Goal: Task Accomplishment & Management: Use online tool/utility

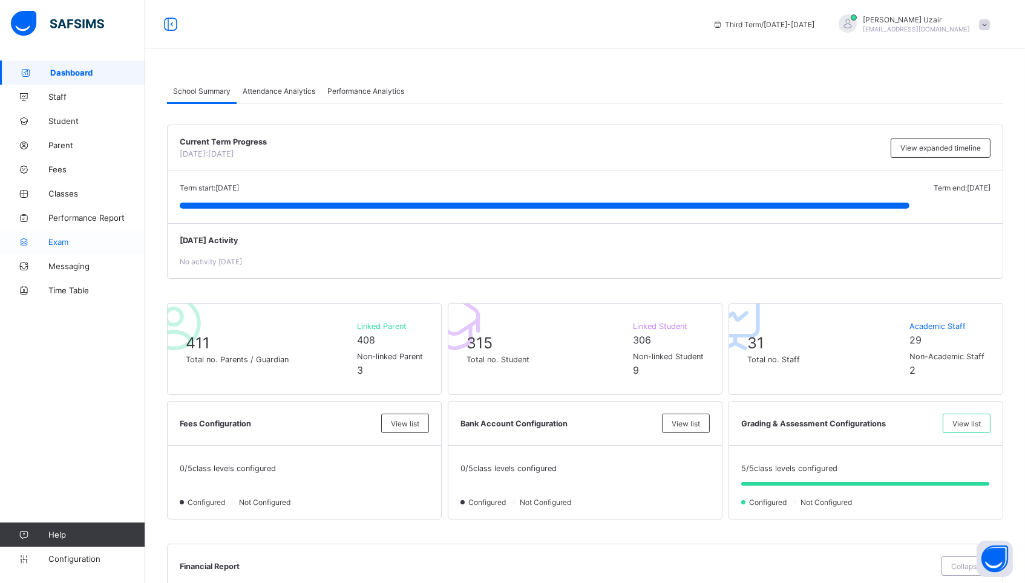
click at [54, 248] on link "Exam" at bounding box center [72, 242] width 145 height 24
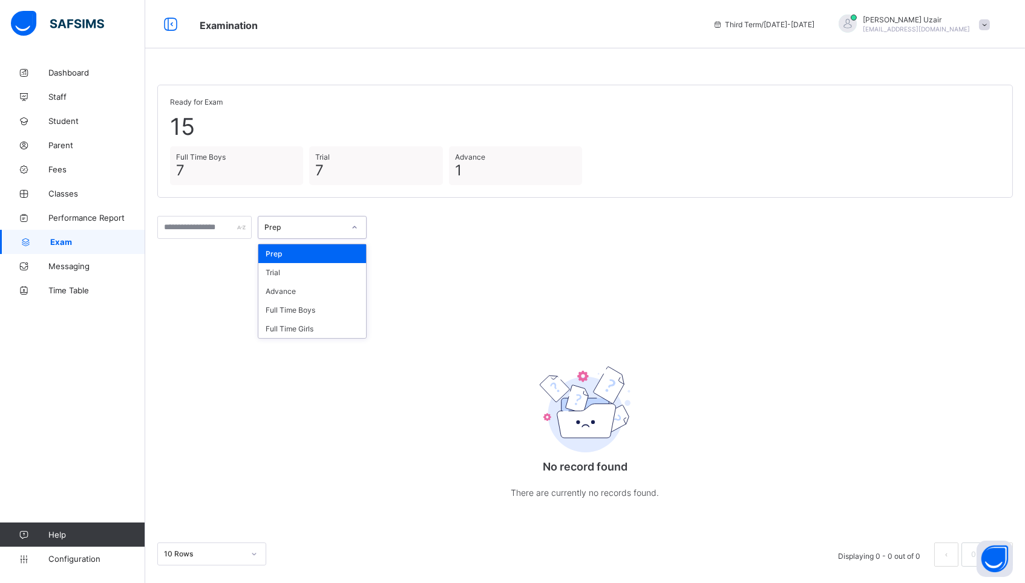
click at [355, 220] on div at bounding box center [354, 227] width 21 height 19
click at [320, 312] on div "Full Time Boys" at bounding box center [312, 310] width 108 height 19
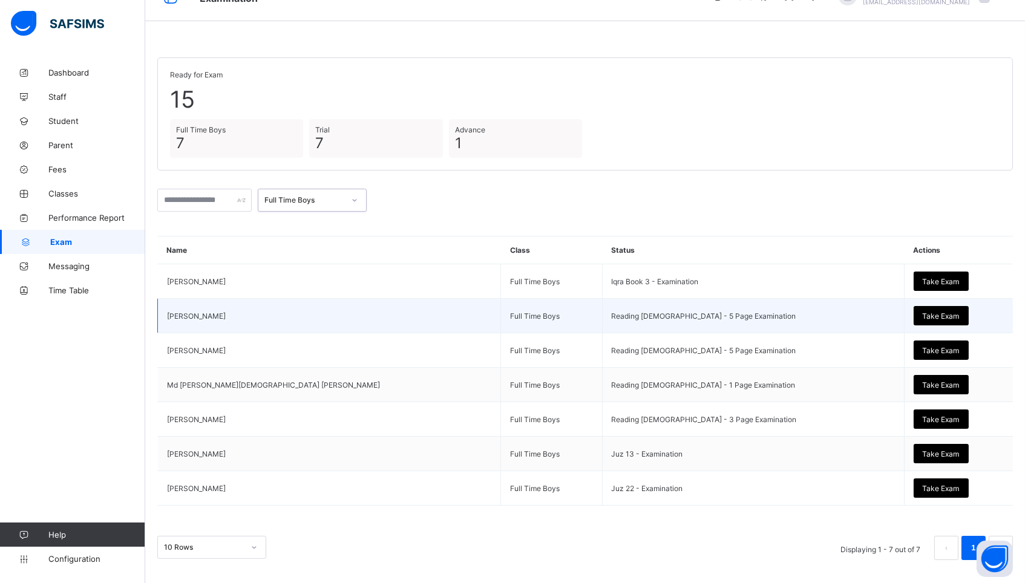
scroll to position [27, 0]
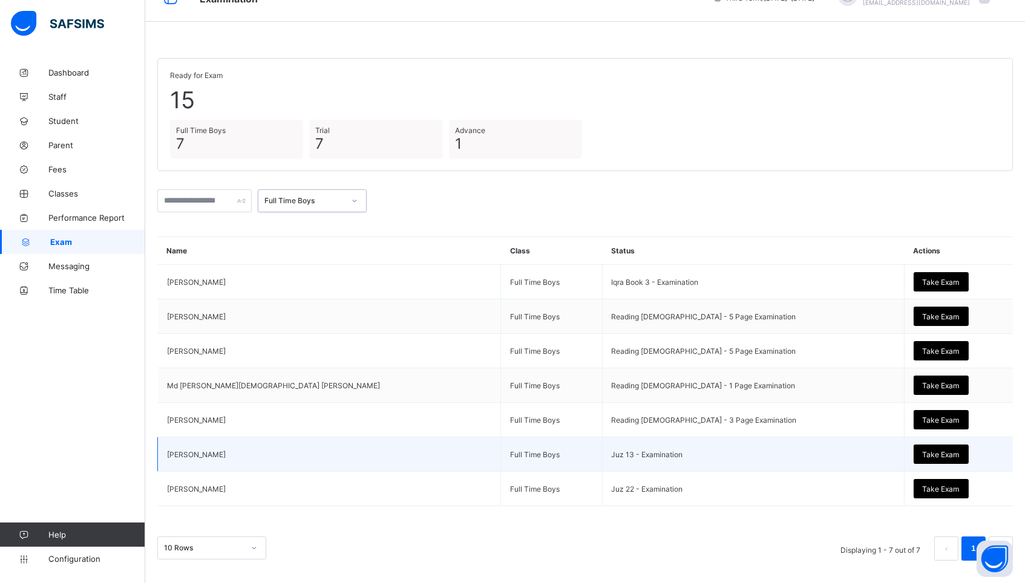
click at [923, 450] on span "Take Exam" at bounding box center [941, 454] width 37 height 9
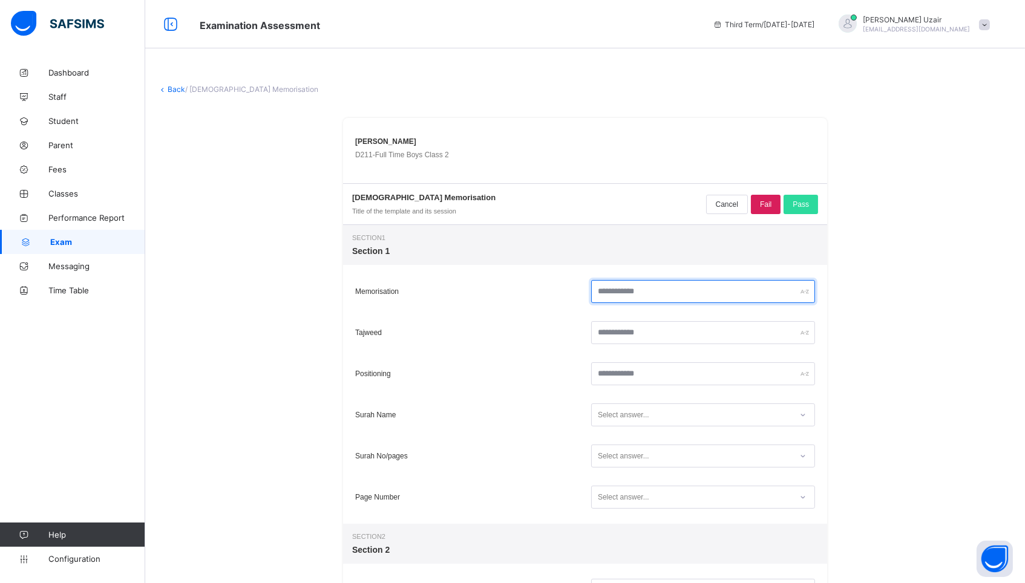
click at [684, 286] on input "text" at bounding box center [703, 291] width 224 height 23
type input "**"
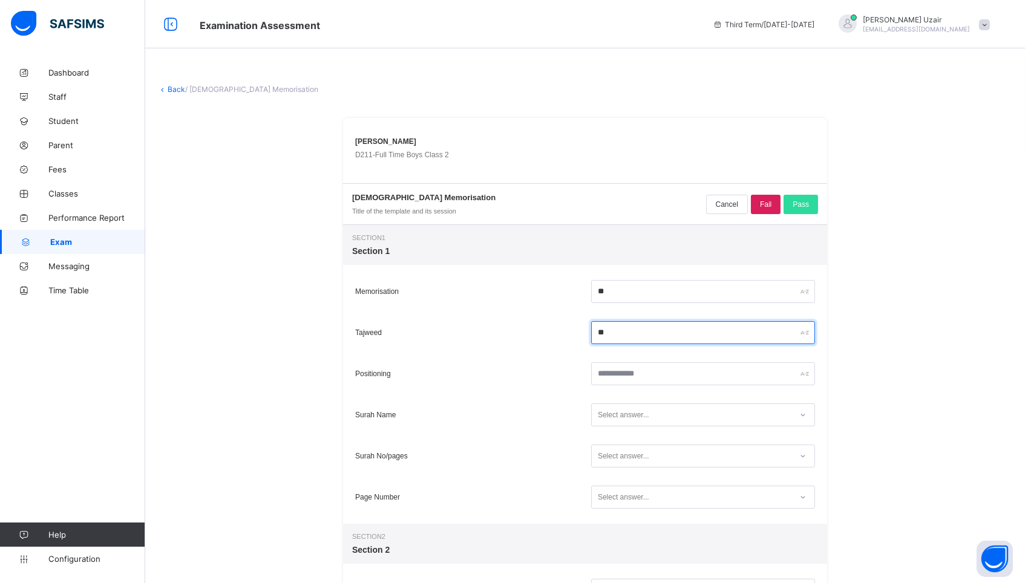
type input "**"
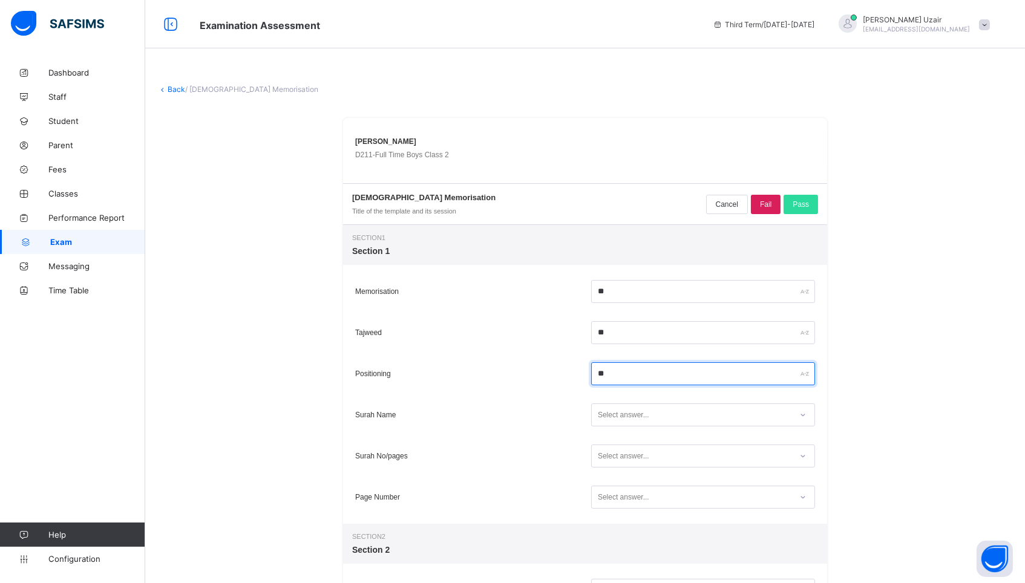
type input "**"
click at [695, 413] on div "Select answer..." at bounding box center [692, 415] width 200 height 16
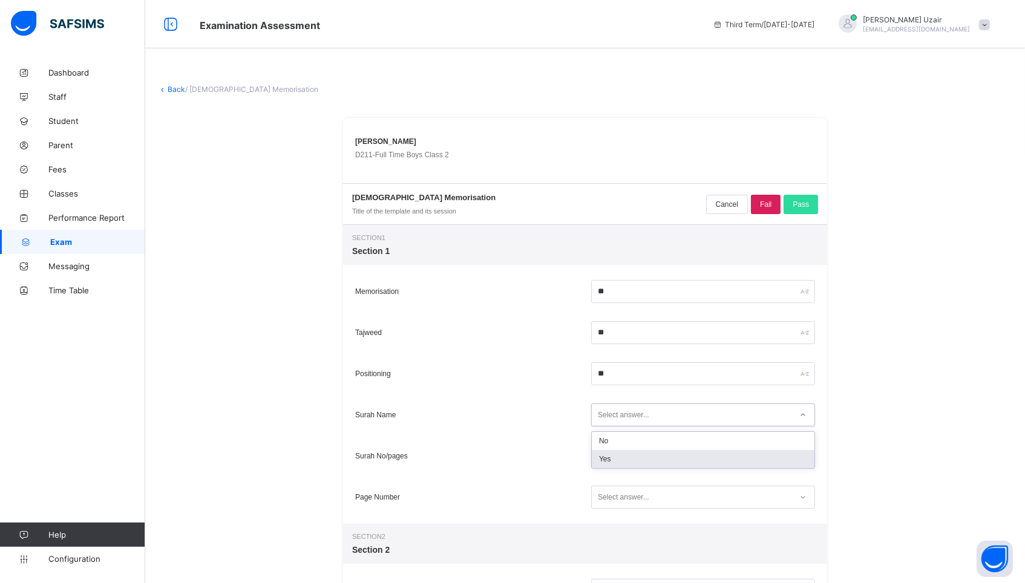
click at [667, 459] on div "Yes" at bounding box center [703, 459] width 223 height 18
click at [667, 459] on div "Select answer..." at bounding box center [692, 456] width 200 height 16
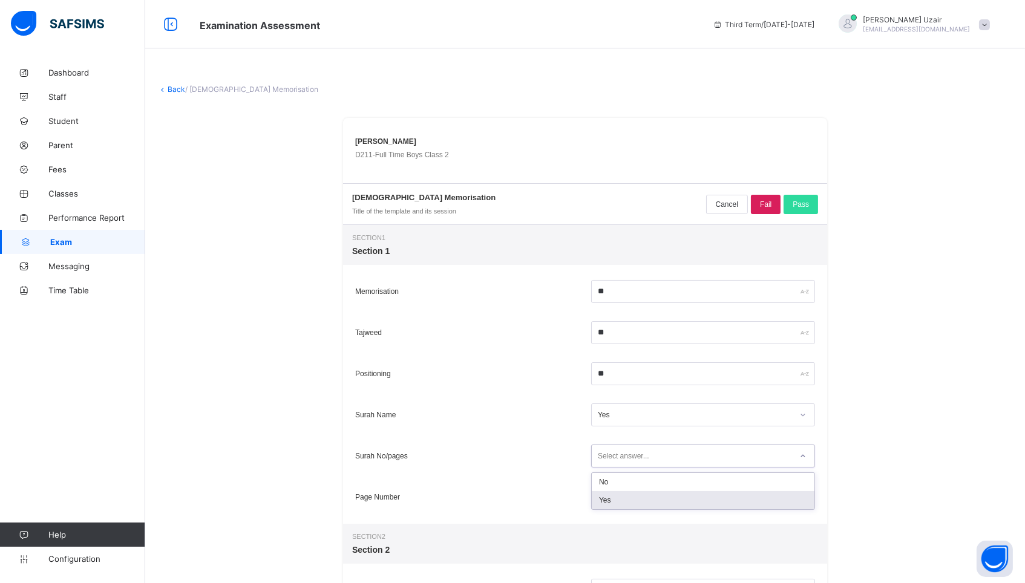
click at [659, 499] on div "Yes" at bounding box center [703, 500] width 223 height 18
click at [659, 499] on div "Select answer..." at bounding box center [692, 497] width 200 height 16
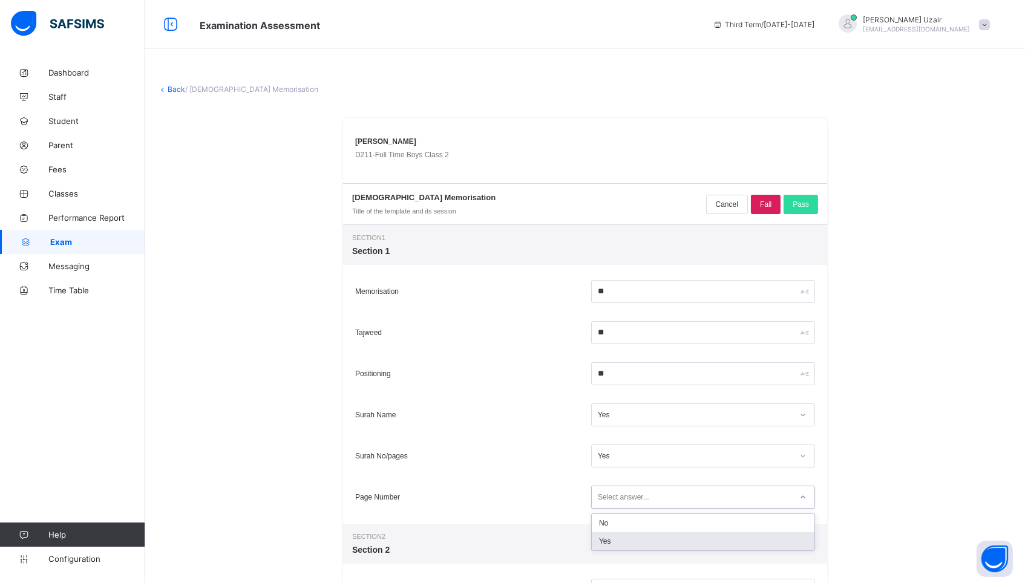
click at [653, 537] on div "Yes" at bounding box center [703, 541] width 223 height 18
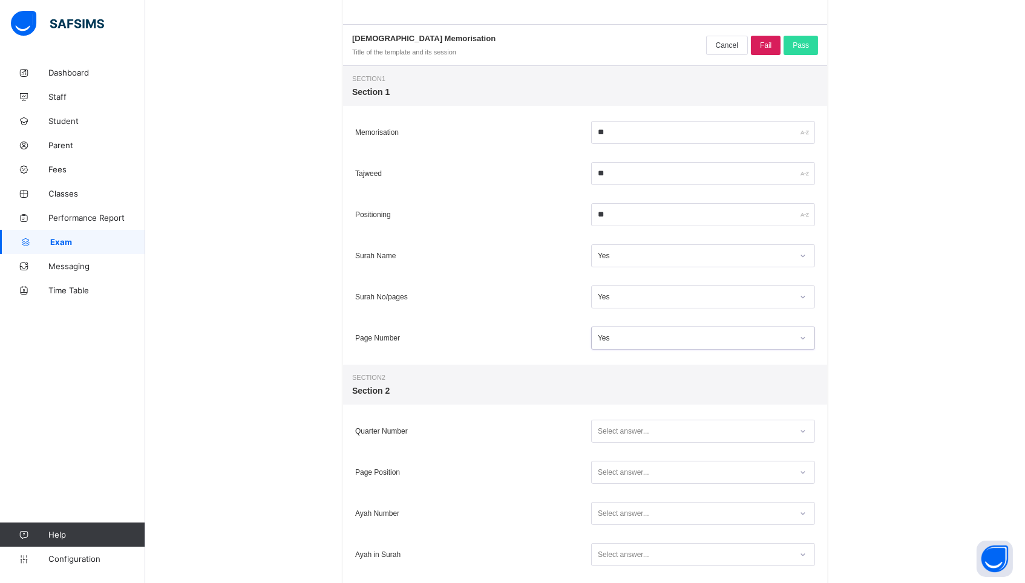
scroll to position [171, 0]
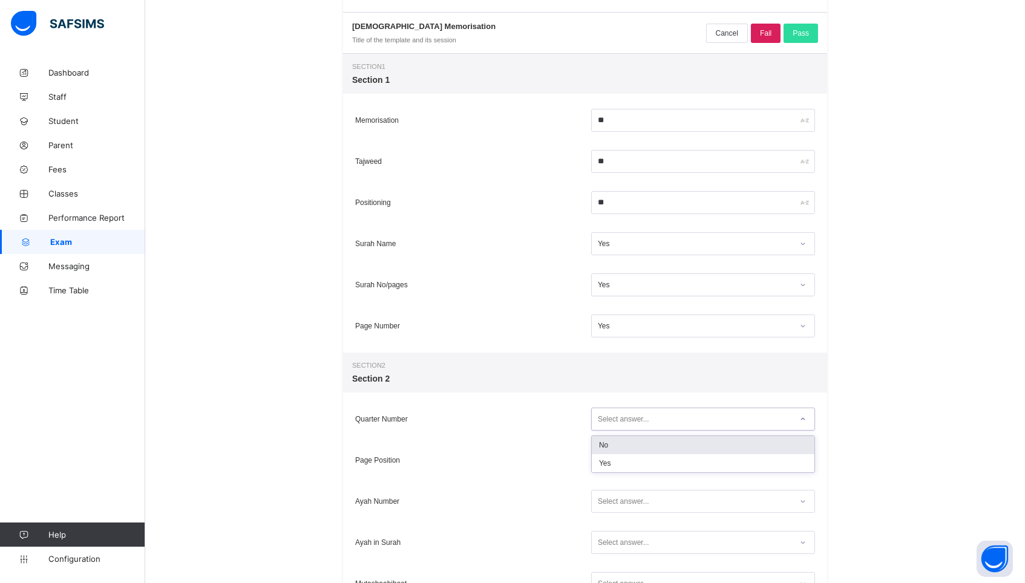
click at [632, 421] on div "Select answer..." at bounding box center [623, 419] width 51 height 23
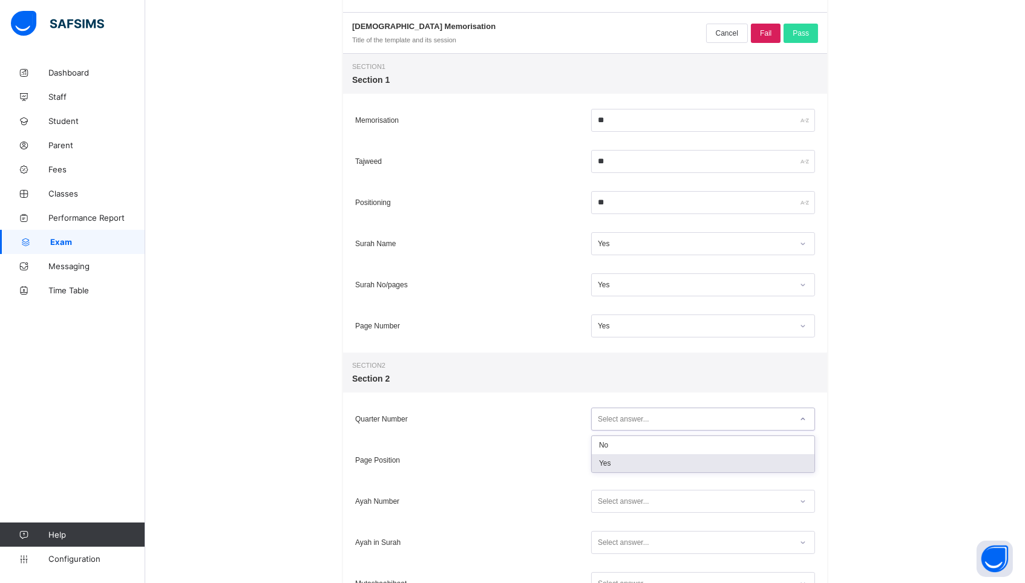
click at [622, 462] on div "Yes" at bounding box center [703, 463] width 223 height 18
click at [622, 462] on div "Select answer..." at bounding box center [623, 460] width 51 height 23
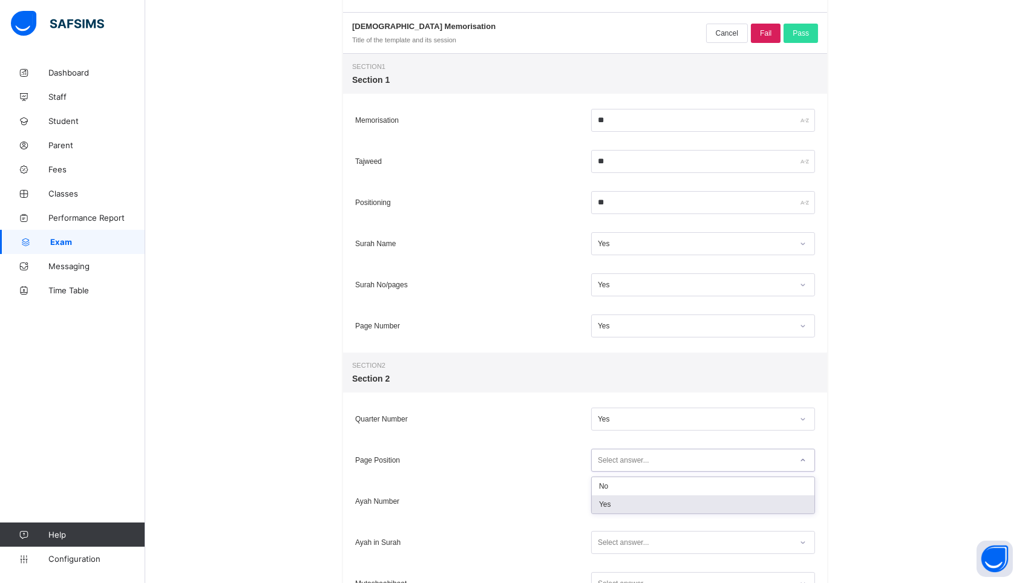
click at [623, 511] on div "Yes" at bounding box center [703, 504] width 223 height 18
click at [623, 503] on div "Select answer..." at bounding box center [623, 501] width 51 height 23
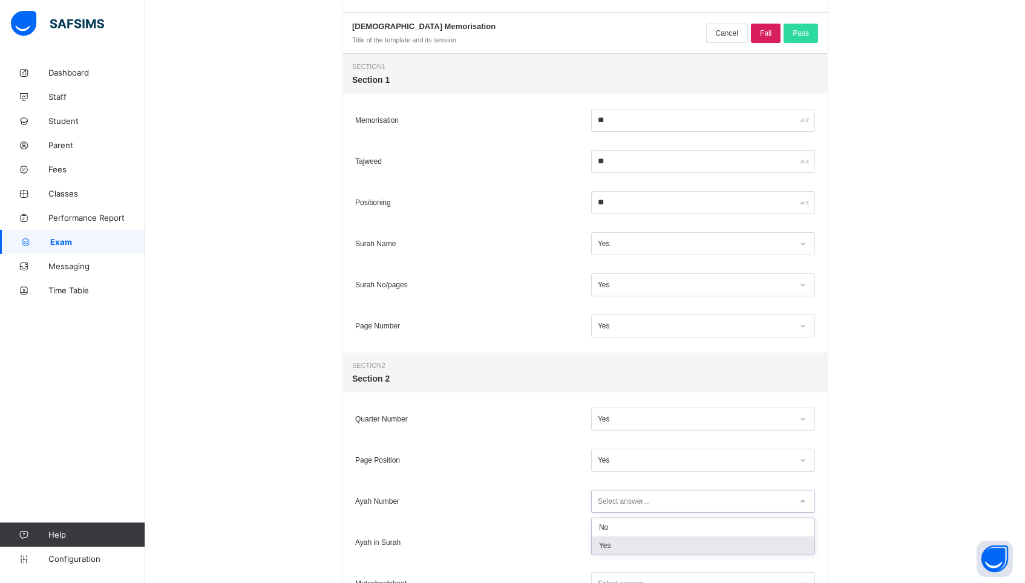
click at [618, 546] on div "Yes" at bounding box center [703, 546] width 223 height 18
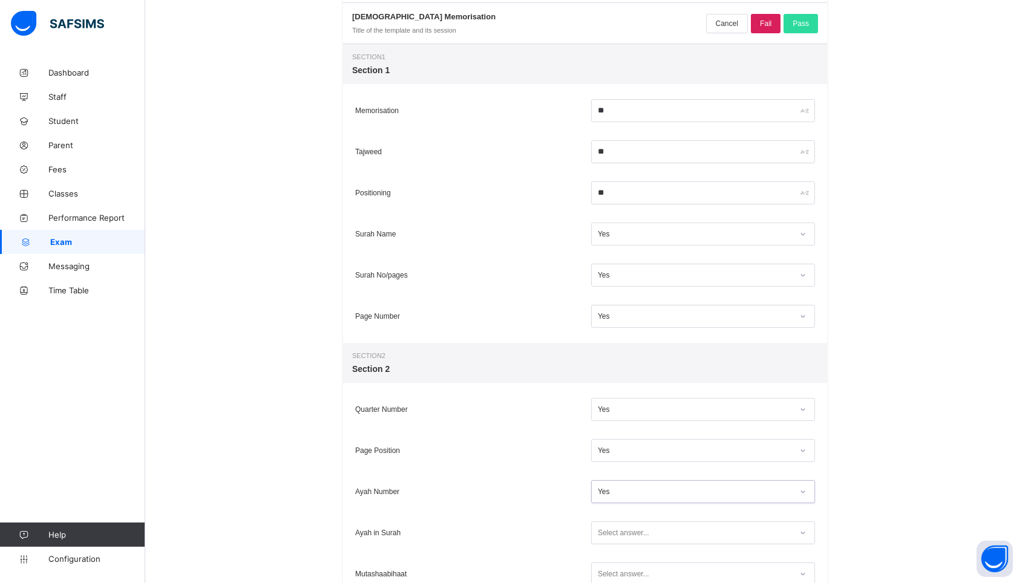
click at [618, 546] on div "Select answer..." at bounding box center [703, 532] width 230 height 29
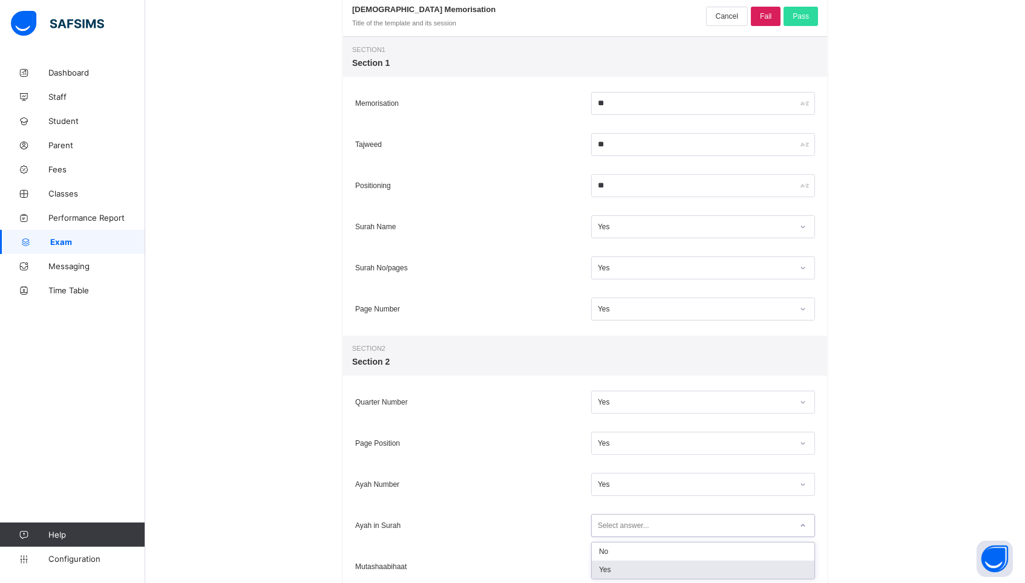
click at [618, 572] on div "Yes" at bounding box center [703, 570] width 223 height 18
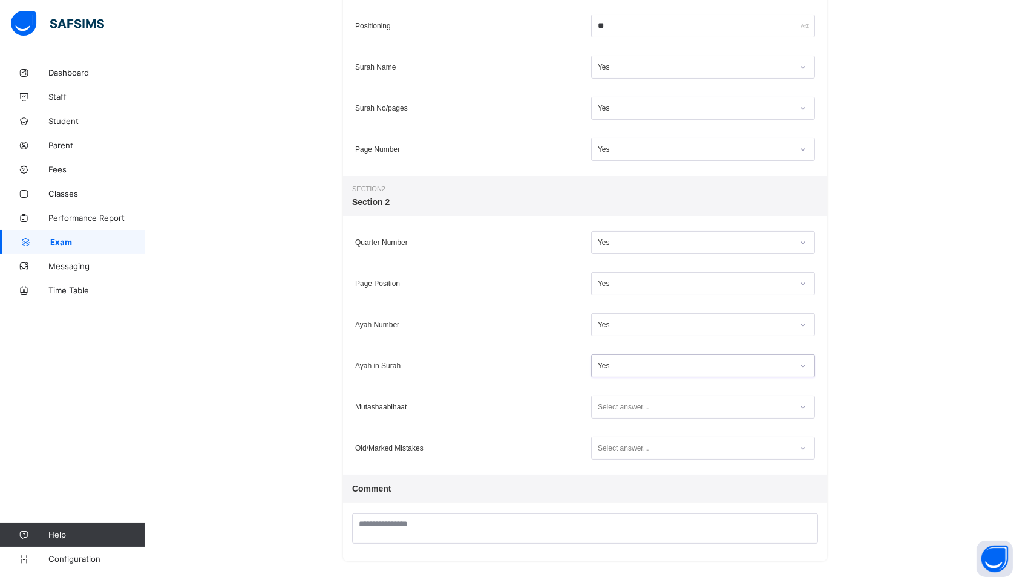
scroll to position [347, 0]
click at [607, 402] on div "Select answer..." at bounding box center [623, 407] width 51 height 23
click at [606, 446] on div "Yes" at bounding box center [703, 452] width 223 height 18
click at [606, 446] on div "Select answer..." at bounding box center [623, 448] width 51 height 23
click at [611, 486] on div "Yes" at bounding box center [703, 493] width 223 height 18
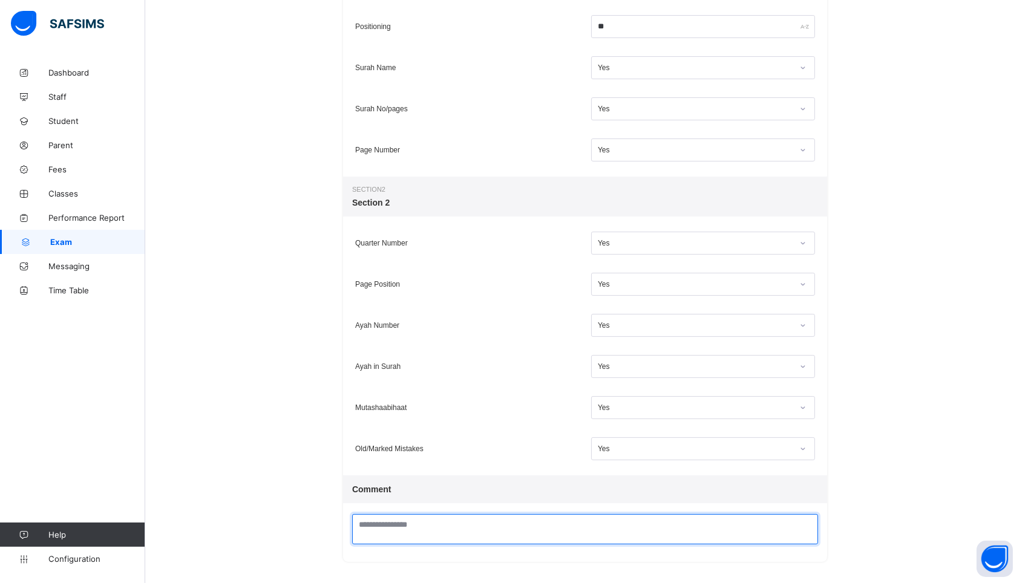
click at [404, 526] on textarea at bounding box center [585, 529] width 466 height 30
type textarea "*"
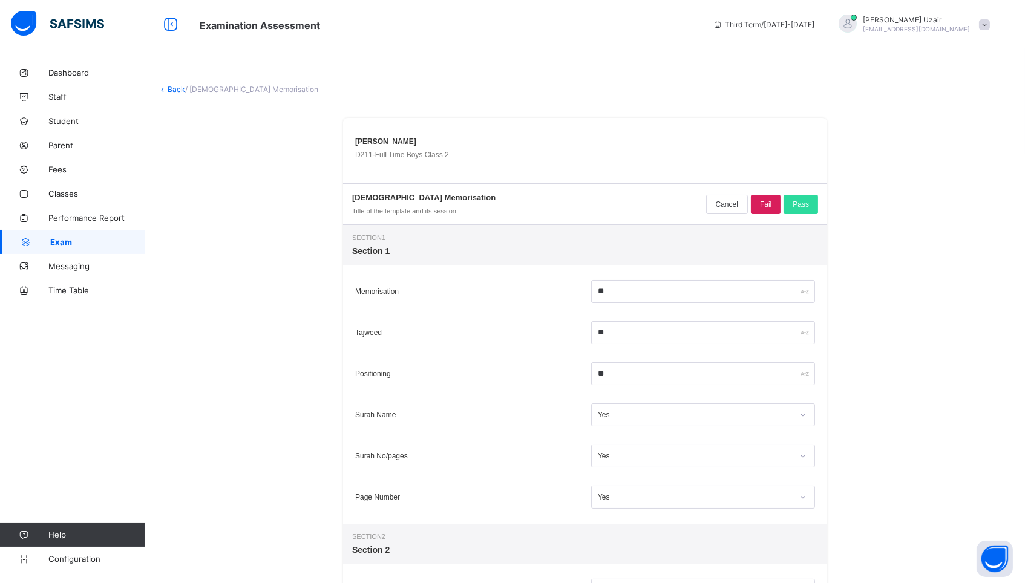
scroll to position [0, 0]
drag, startPoint x: 355, startPoint y: 139, endPoint x: 476, endPoint y: 139, distance: 121.0
click at [476, 139] on div "[PERSON_NAME] D211 - Full Time Boys Class 2" at bounding box center [585, 148] width 484 height 41
copy span "[PERSON_NAME]"
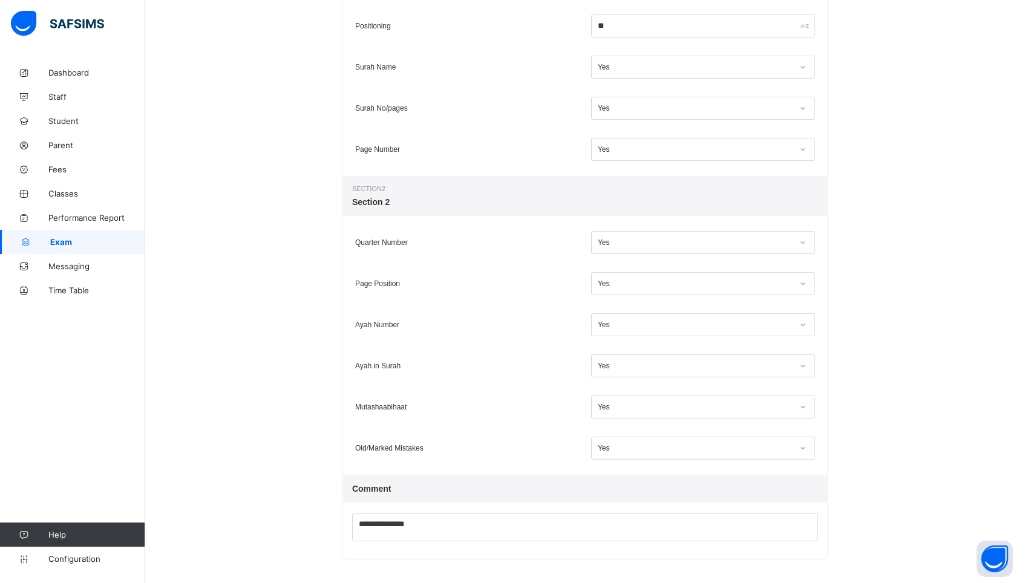
scroll to position [347, 0]
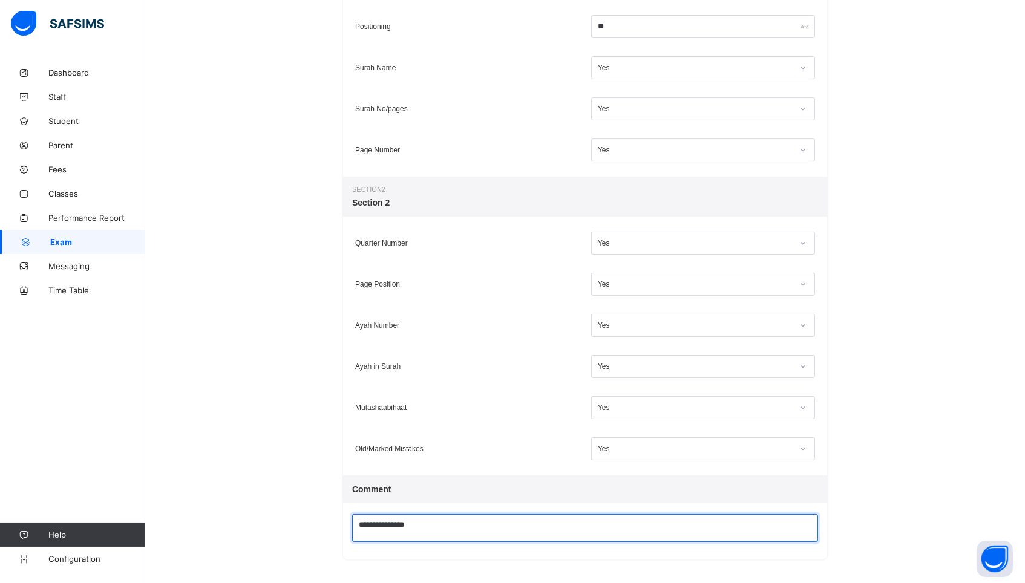
click at [422, 526] on textarea "**********" at bounding box center [585, 528] width 466 height 28
paste textarea "**********"
click at [558, 517] on textarea "**********" at bounding box center [585, 528] width 466 height 28
click at [713, 520] on textarea "**********" at bounding box center [585, 528] width 466 height 28
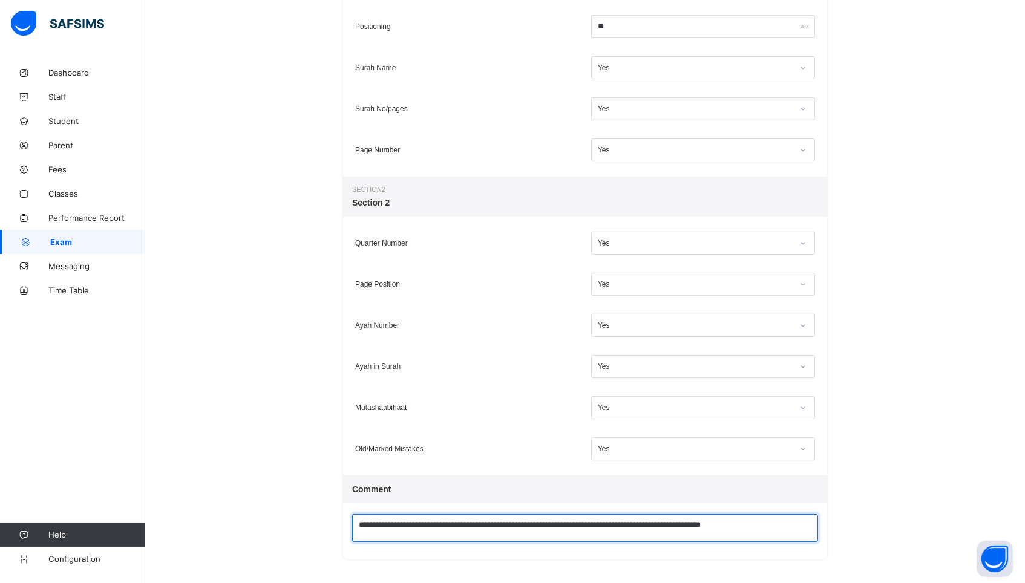
click at [710, 522] on textarea "**********" at bounding box center [585, 528] width 466 height 28
click at [718, 525] on textarea "**********" at bounding box center [585, 528] width 466 height 28
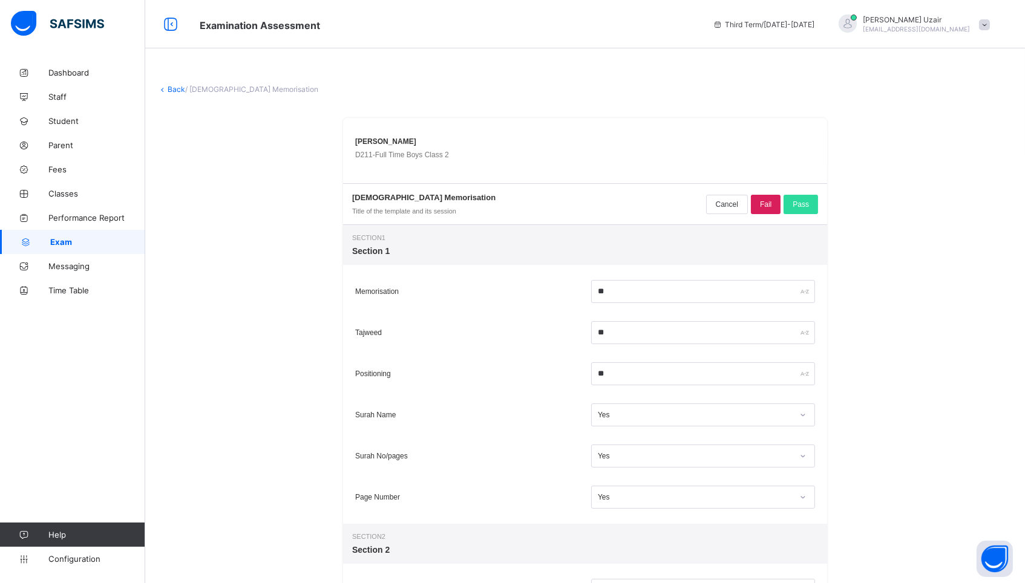
scroll to position [0, 0]
type textarea "**********"
click at [788, 217] on div "[DEMOGRAPHIC_DATA] Memorisation Title of the template and its session Cancel Fa…" at bounding box center [585, 204] width 484 height 42
click at [799, 210] on div "Pass" at bounding box center [800, 204] width 34 height 19
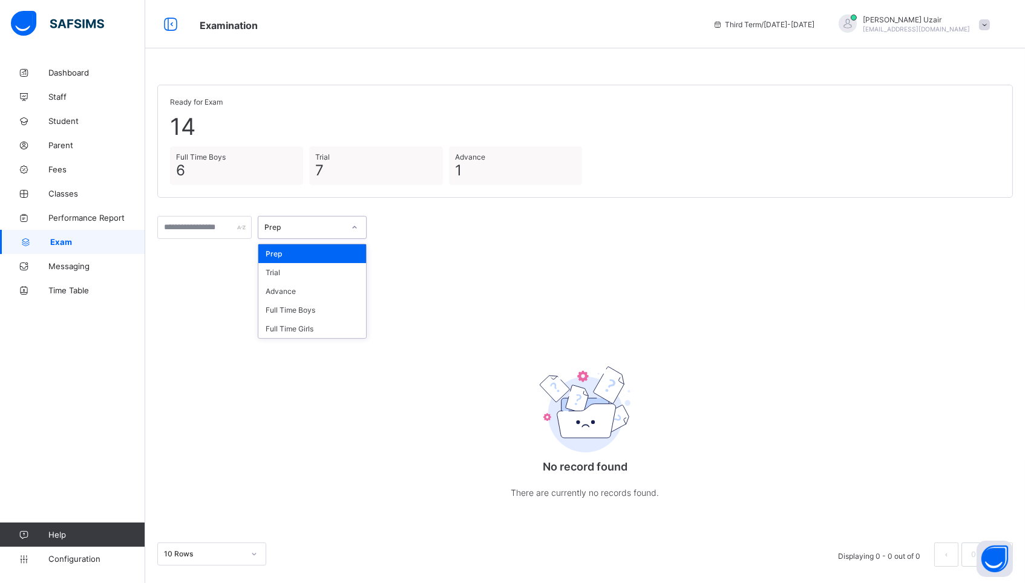
click at [328, 223] on div "Prep" at bounding box center [304, 227] width 80 height 9
click at [311, 308] on div "Full Time Boys" at bounding box center [312, 310] width 108 height 19
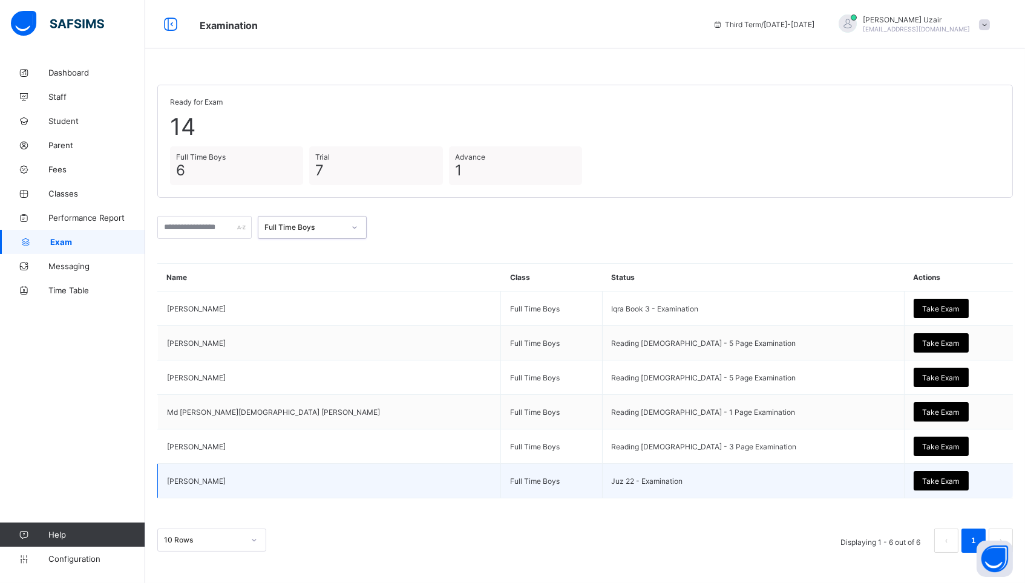
click at [923, 480] on span "Take Exam" at bounding box center [941, 481] width 37 height 9
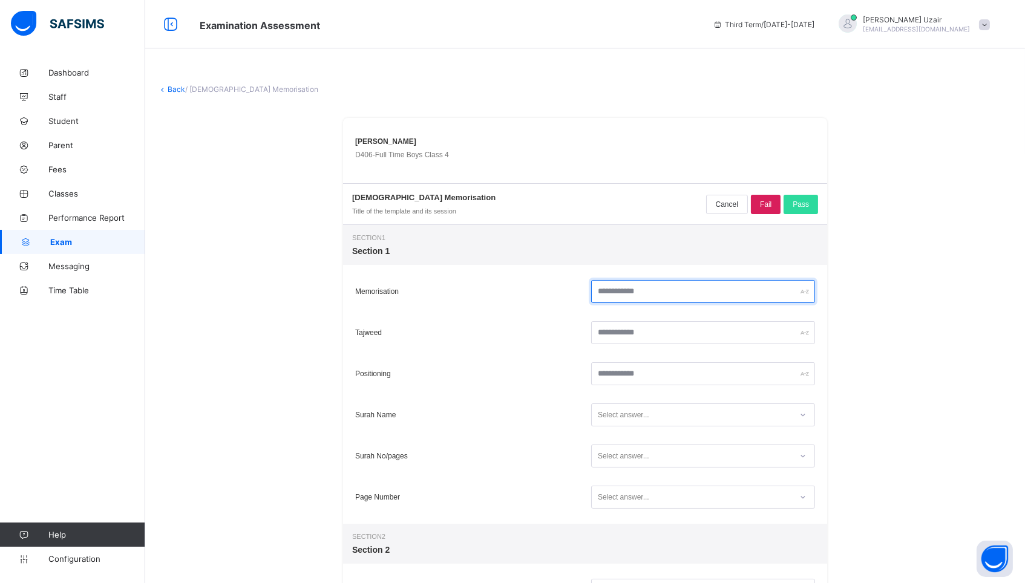
click at [728, 289] on input "text" at bounding box center [703, 291] width 224 height 23
type input "**"
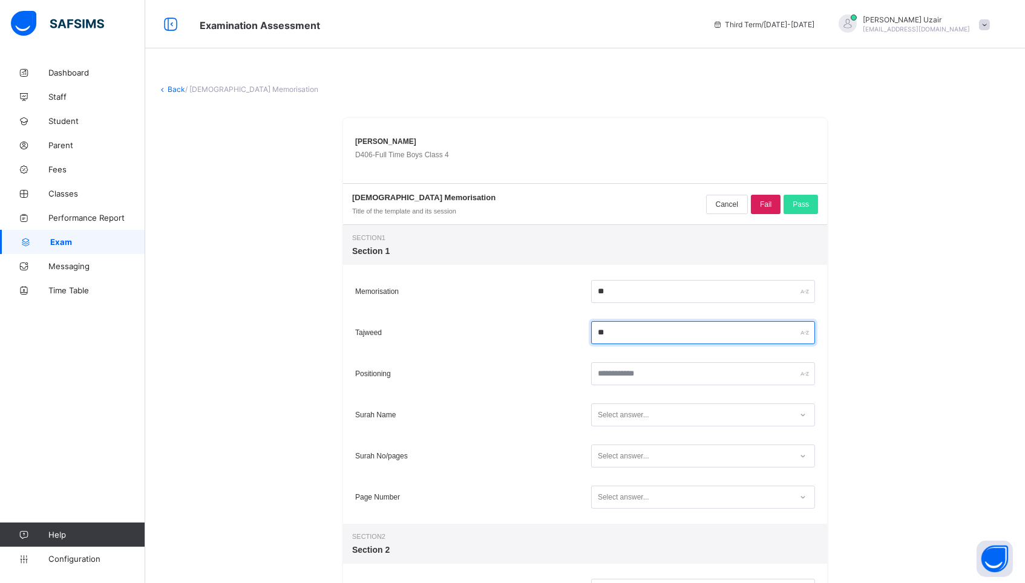
type input "**"
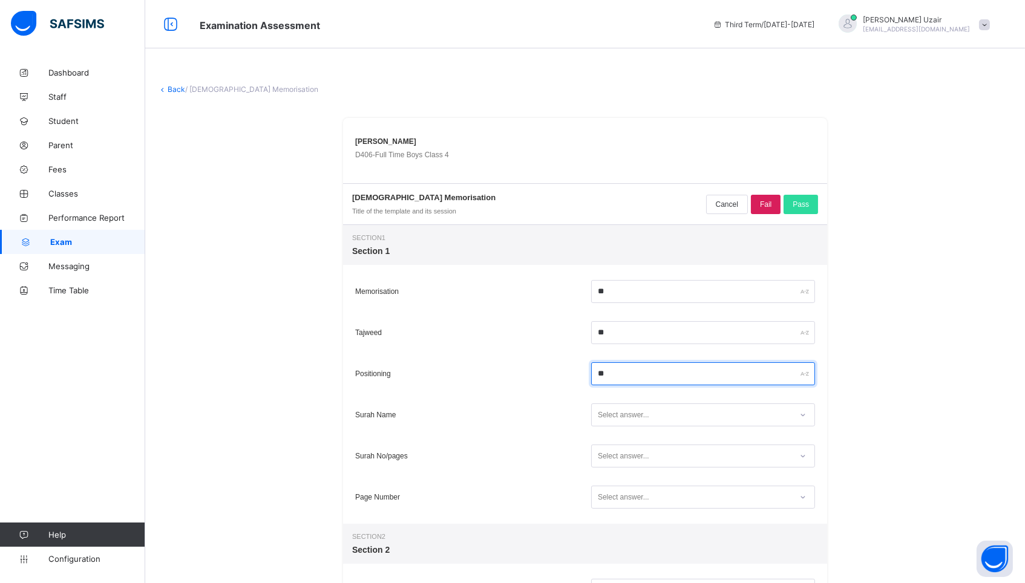
type input "**"
click at [700, 416] on div "Select answer..." at bounding box center [692, 415] width 200 height 16
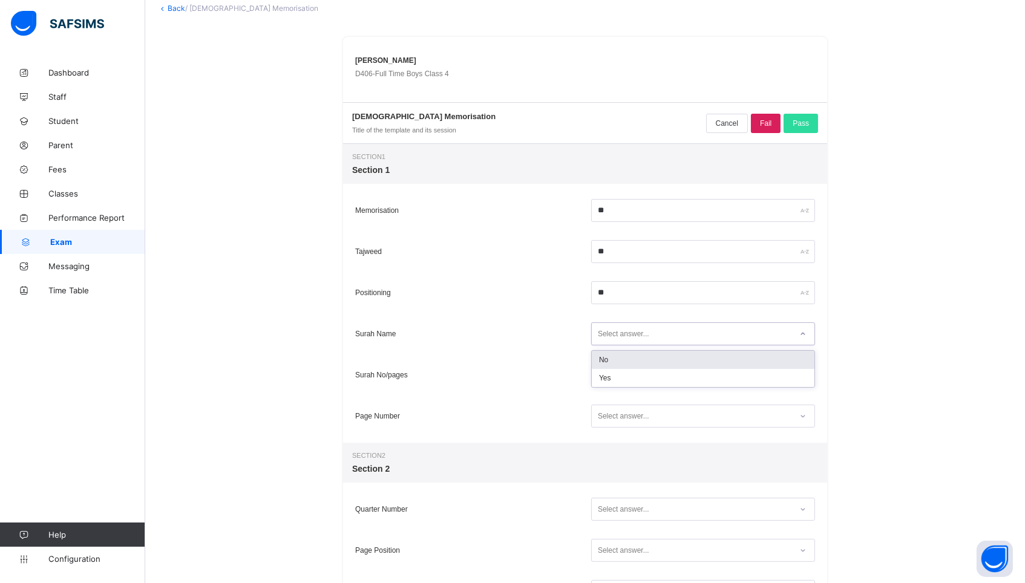
scroll to position [101, 0]
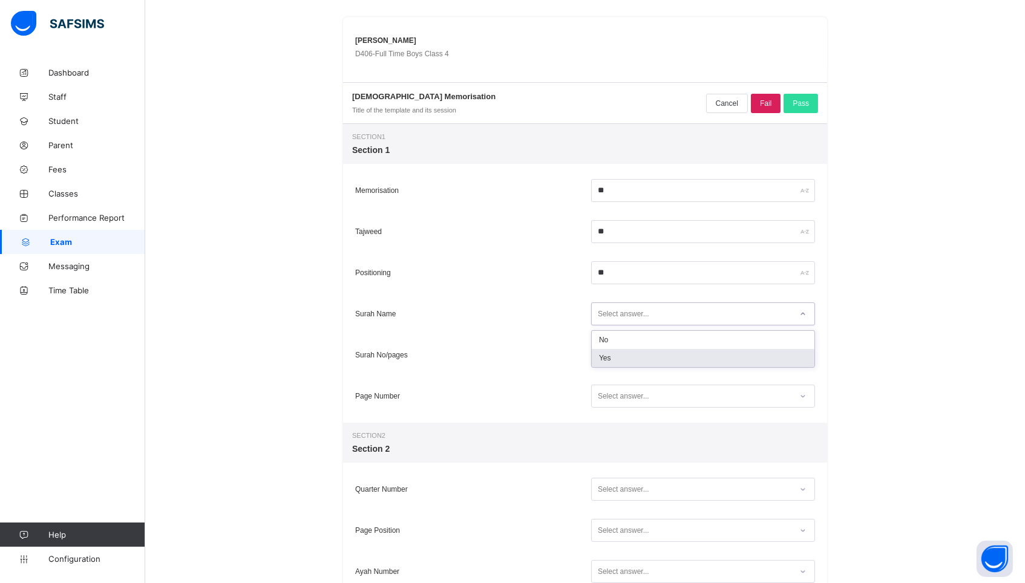
click at [676, 350] on div "Yes" at bounding box center [703, 358] width 223 height 18
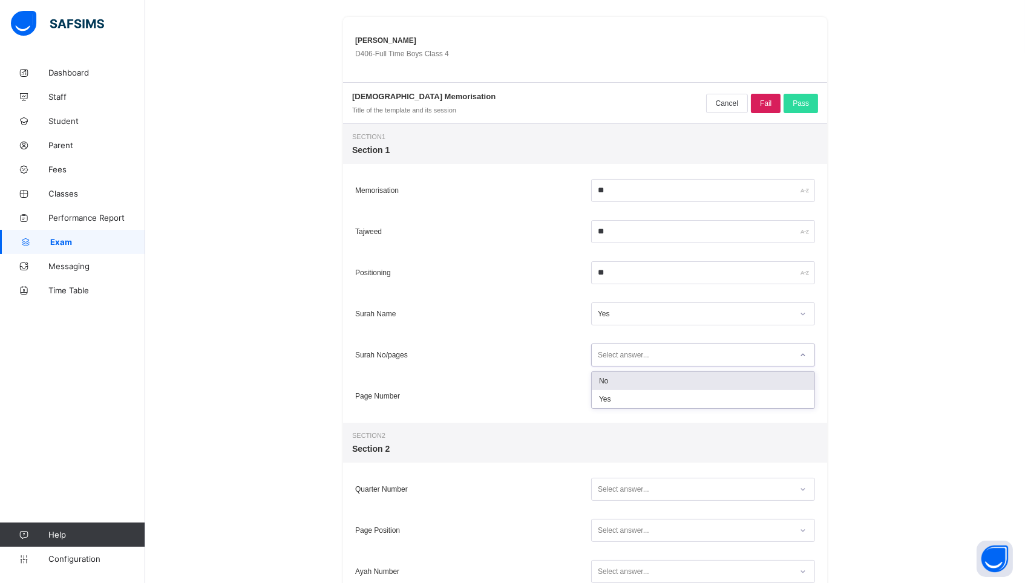
click at [668, 361] on div "Select answer..." at bounding box center [692, 355] width 200 height 16
click at [658, 386] on div "No" at bounding box center [703, 381] width 223 height 18
click at [656, 396] on div "Select answer..." at bounding box center [692, 396] width 200 height 16
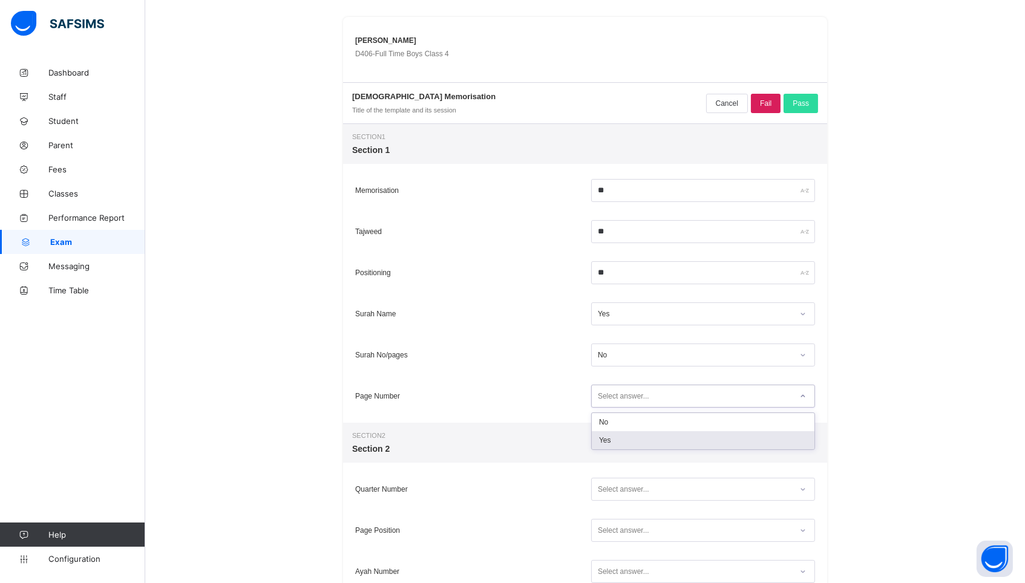
click at [652, 435] on div "Yes" at bounding box center [703, 440] width 223 height 18
click at [656, 487] on div "Select answer..." at bounding box center [692, 490] width 200 height 16
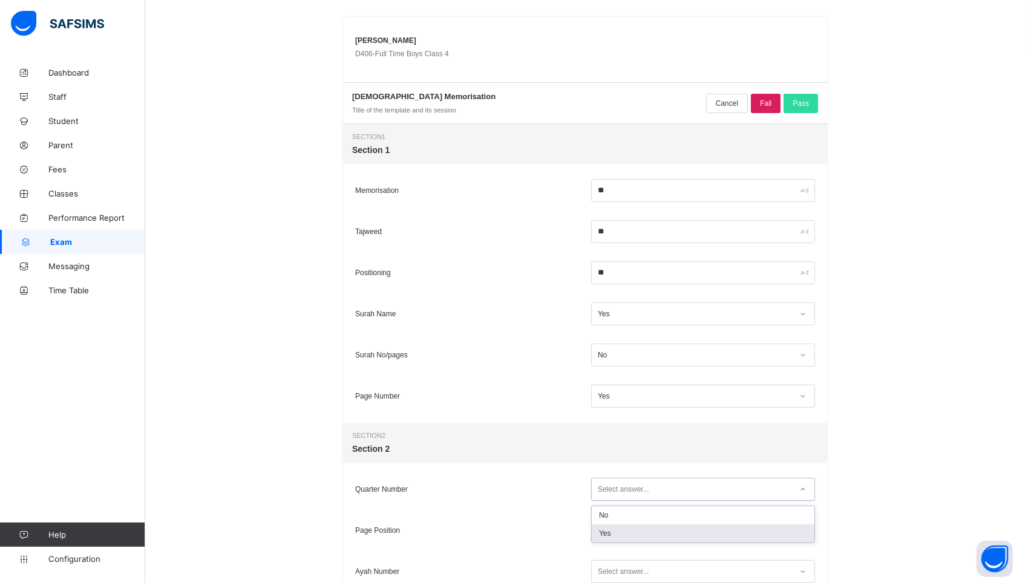
click at [646, 528] on div "Yes" at bounding box center [703, 534] width 223 height 18
click at [646, 528] on div "Select answer..." at bounding box center [623, 530] width 51 height 23
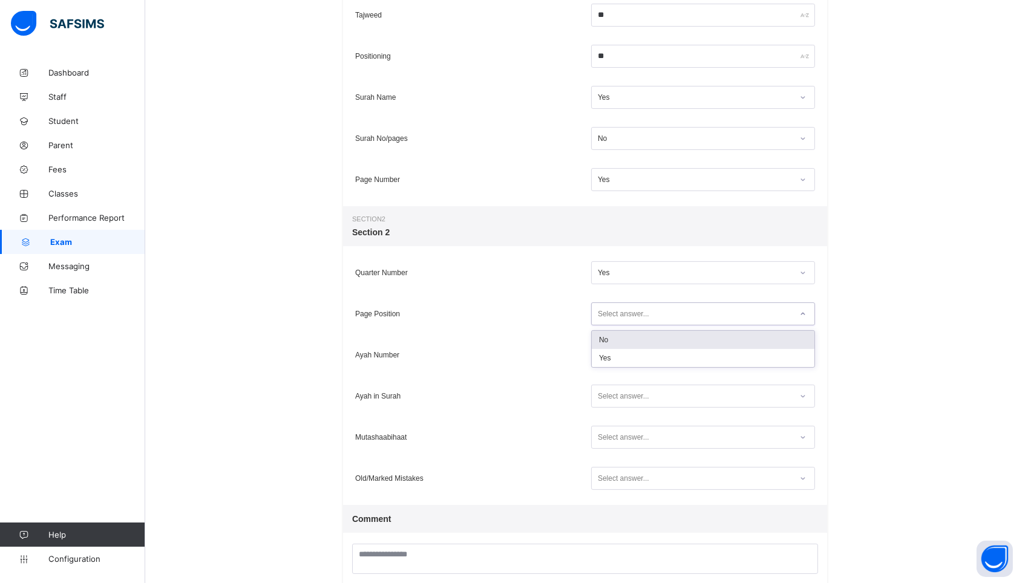
scroll to position [336, 0]
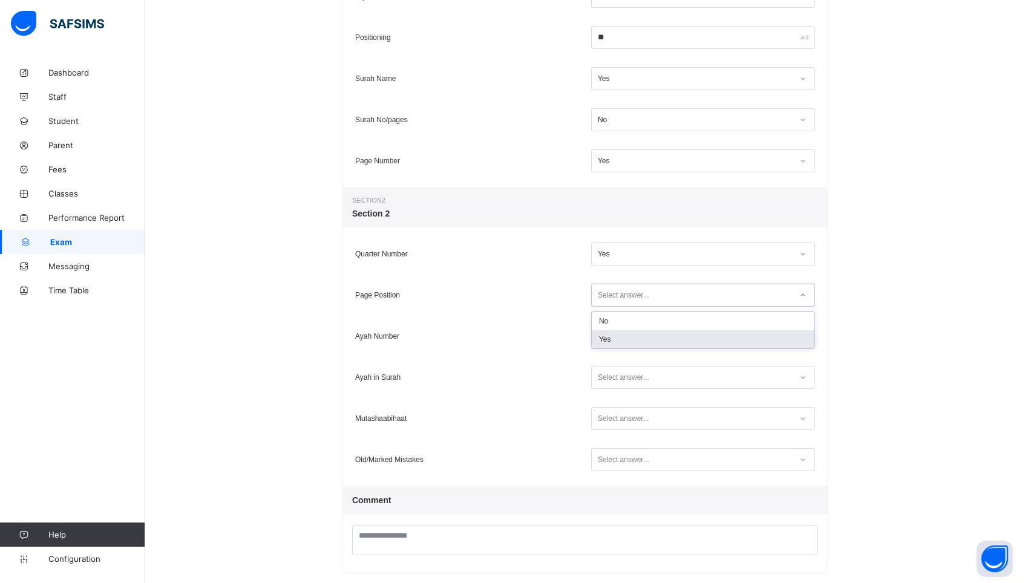
click at [633, 337] on div "Yes" at bounding box center [703, 339] width 223 height 18
click at [632, 340] on div "Select answer..." at bounding box center [623, 336] width 51 height 23
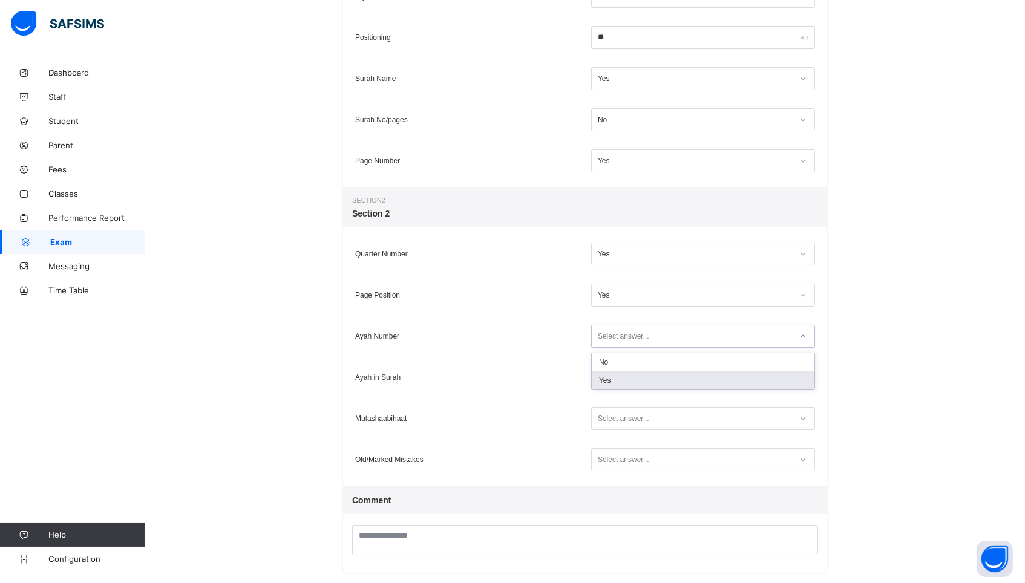
click at [622, 381] on div "Yes" at bounding box center [703, 380] width 223 height 18
click at [628, 328] on div "Yes" at bounding box center [692, 336] width 200 height 16
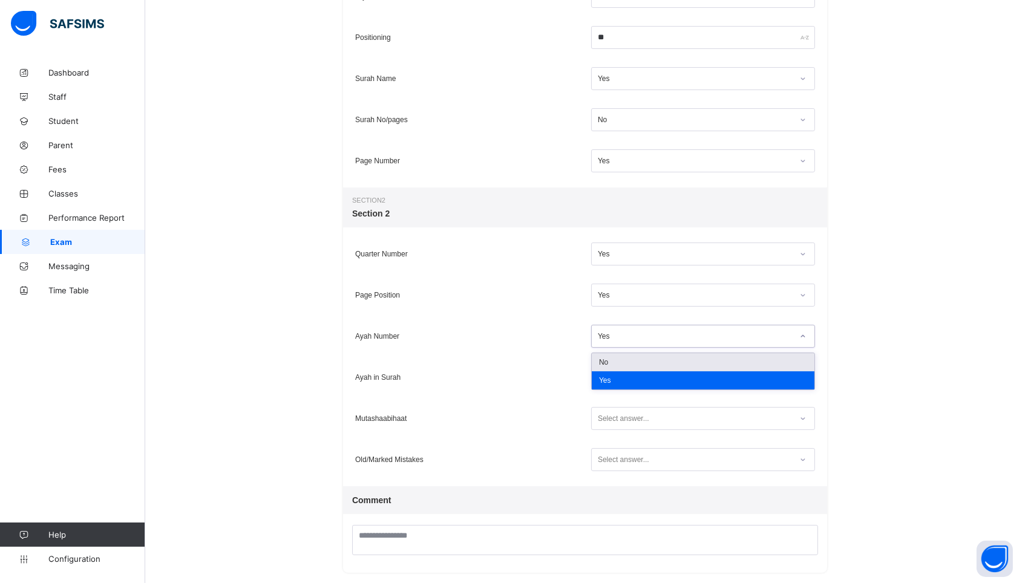
click at [623, 362] on div "No" at bounding box center [703, 362] width 223 height 18
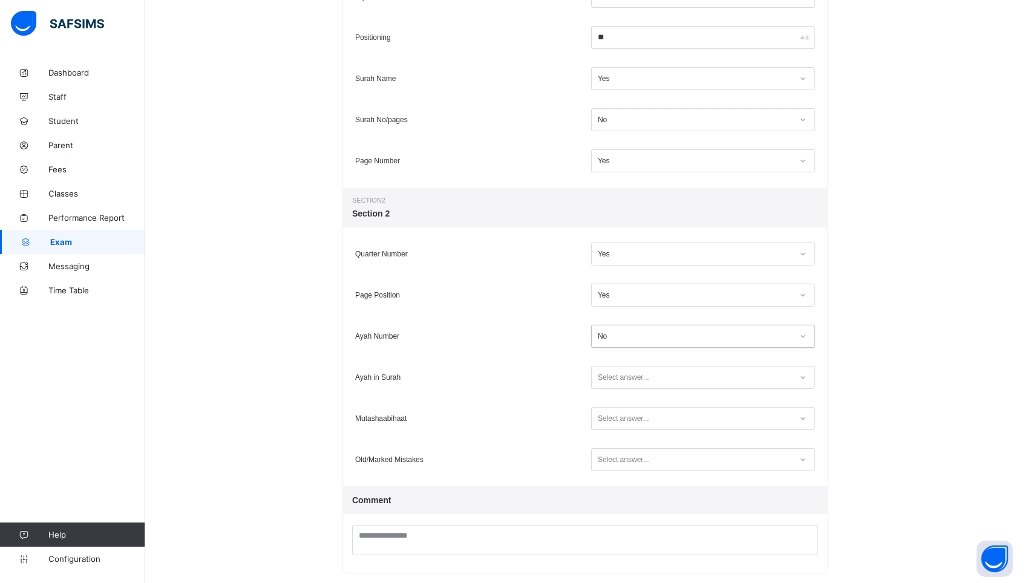
click at [616, 379] on div "Select answer..." at bounding box center [623, 377] width 51 height 23
click at [613, 417] on div "Yes" at bounding box center [703, 422] width 223 height 18
click at [618, 379] on div "Yes" at bounding box center [695, 377] width 195 height 8
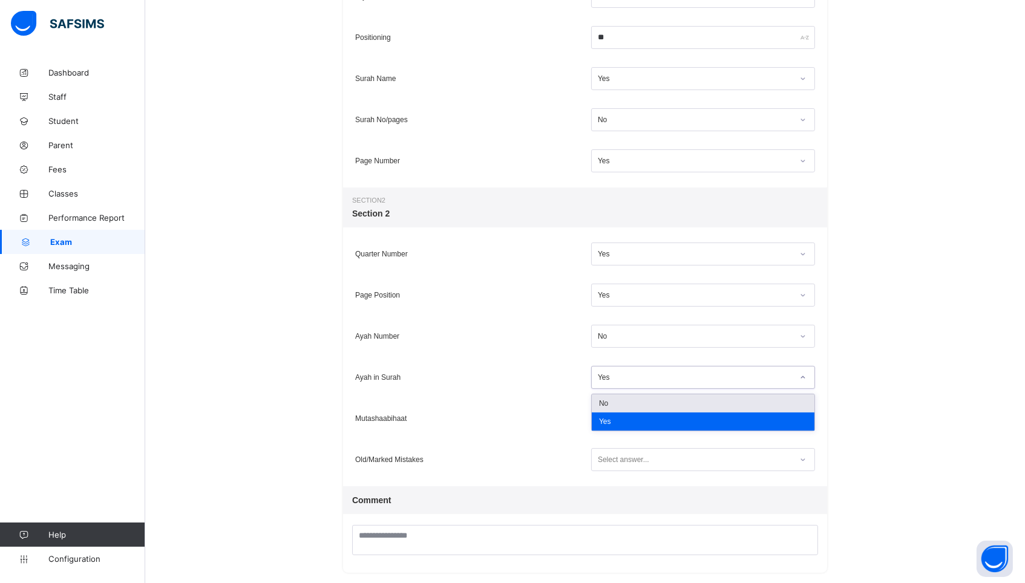
click at [613, 404] on div "No" at bounding box center [703, 403] width 223 height 18
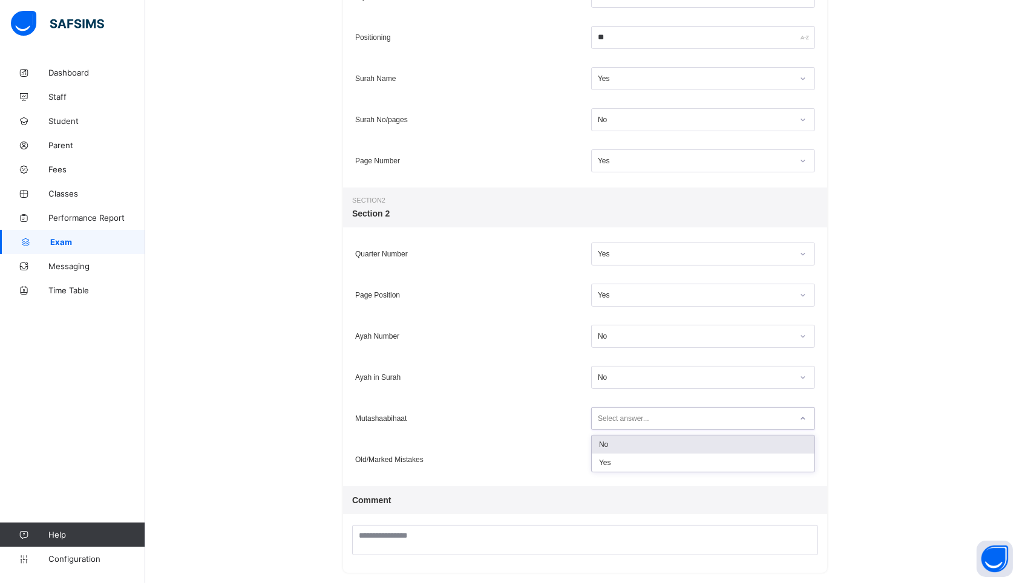
click at [620, 428] on div "Select answer..." at bounding box center [703, 418] width 224 height 23
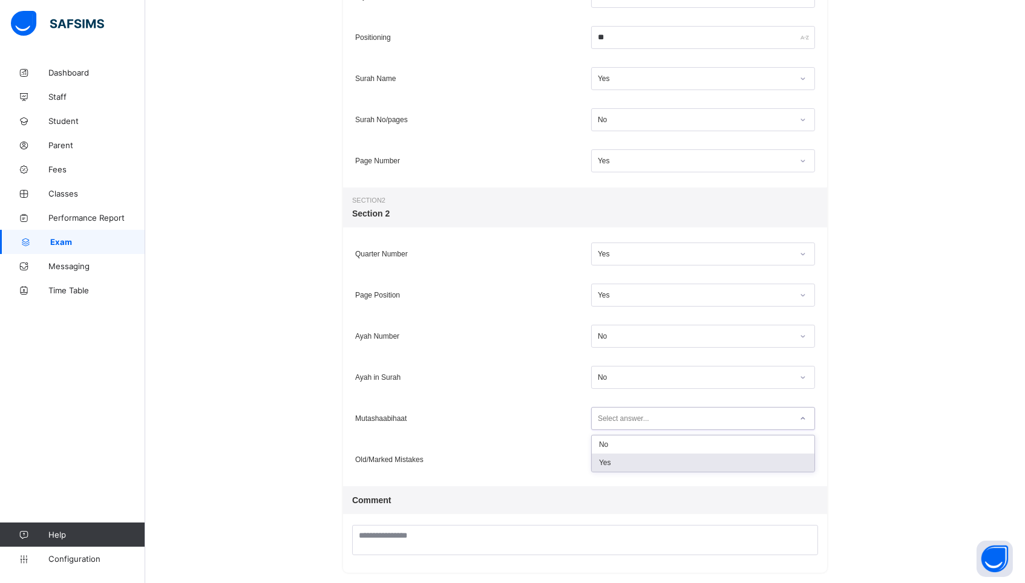
click at [616, 466] on div "Yes" at bounding box center [703, 463] width 223 height 18
click at [616, 466] on div "Select answer..." at bounding box center [623, 459] width 51 height 23
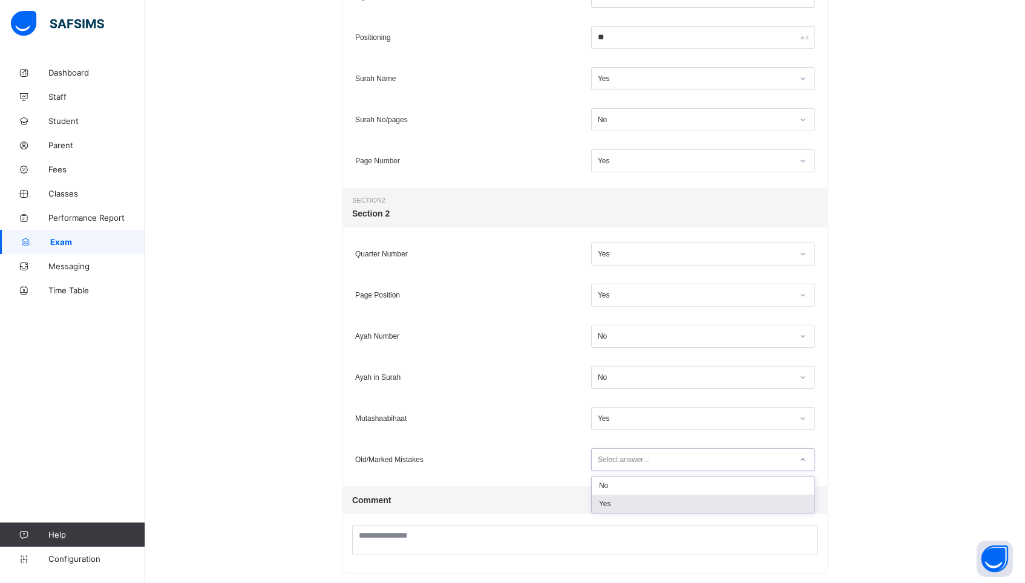
click at [615, 502] on div "Yes" at bounding box center [703, 504] width 223 height 18
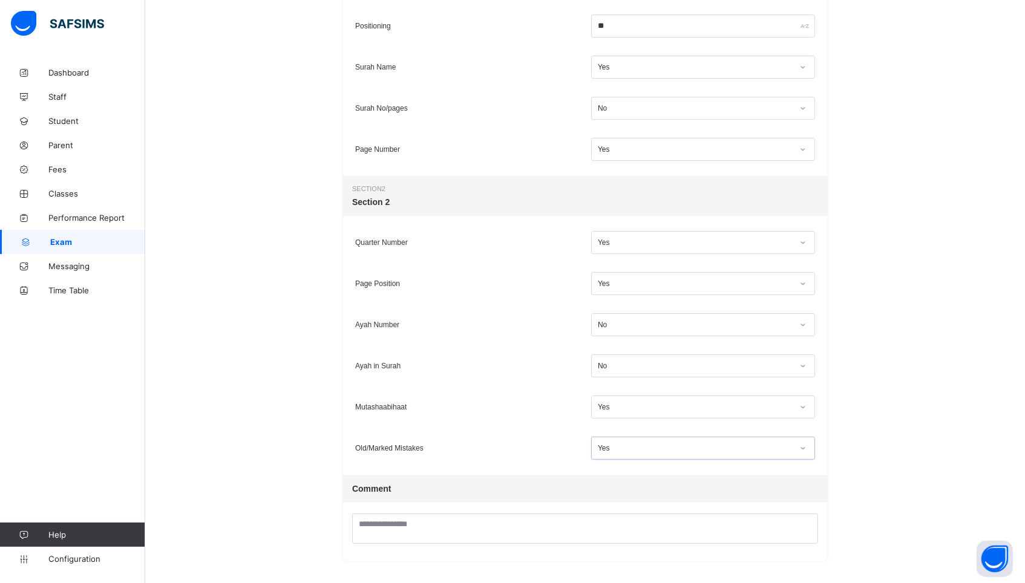
scroll to position [347, 0]
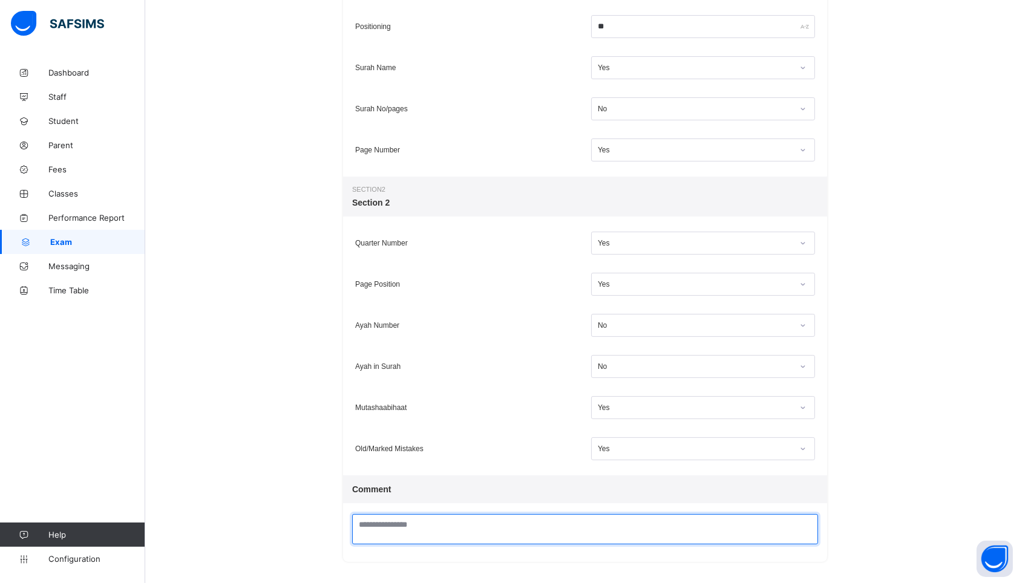
click at [604, 525] on textarea at bounding box center [585, 529] width 466 height 30
paste textarea "**********"
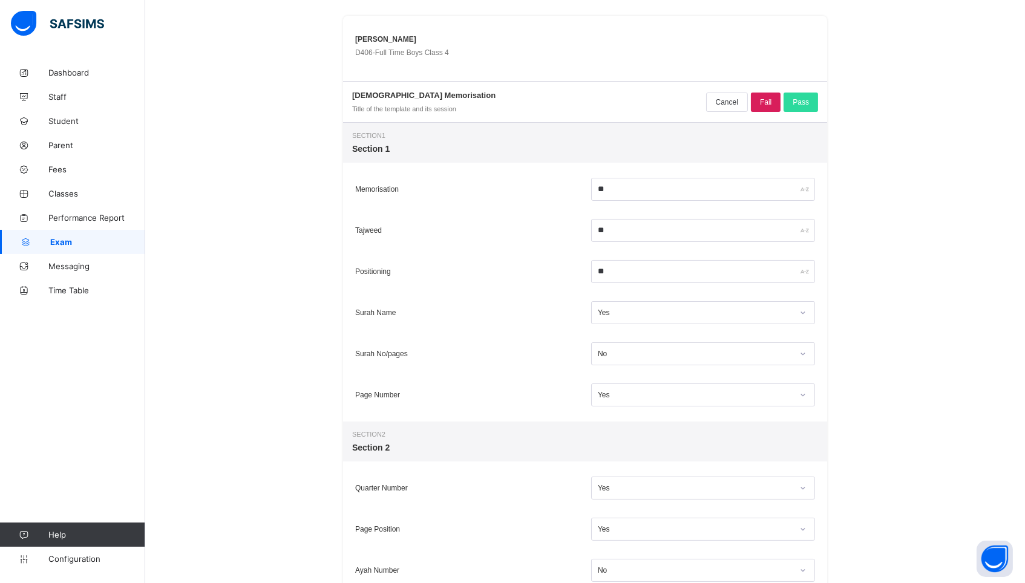
scroll to position [62, 0]
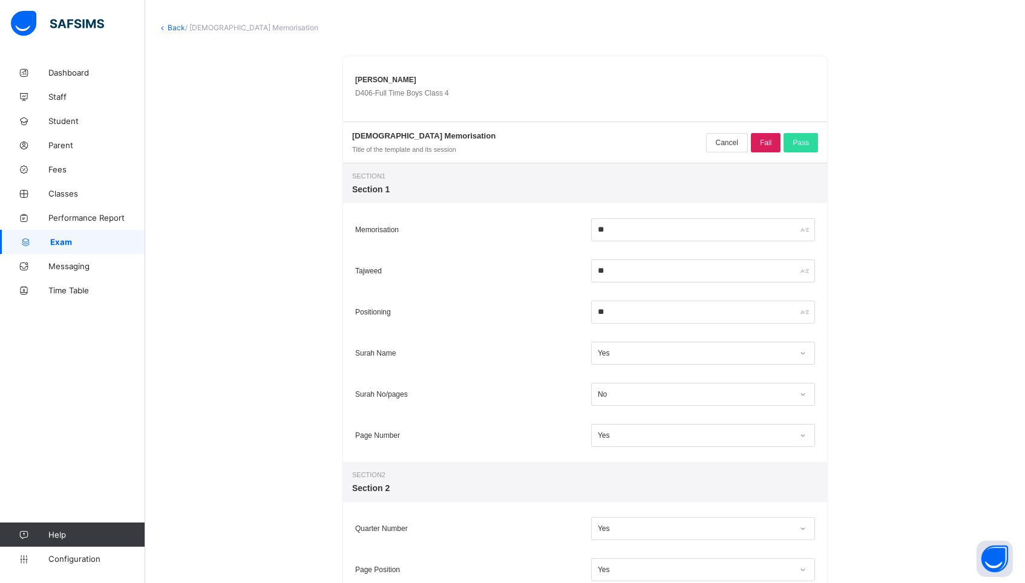
drag, startPoint x: 356, startPoint y: 79, endPoint x: 420, endPoint y: 82, distance: 64.2
click at [421, 82] on div "[PERSON_NAME] D406 - Full Time Boys Class 4" at bounding box center [585, 86] width 484 height 41
copy span "[PERSON_NAME]"
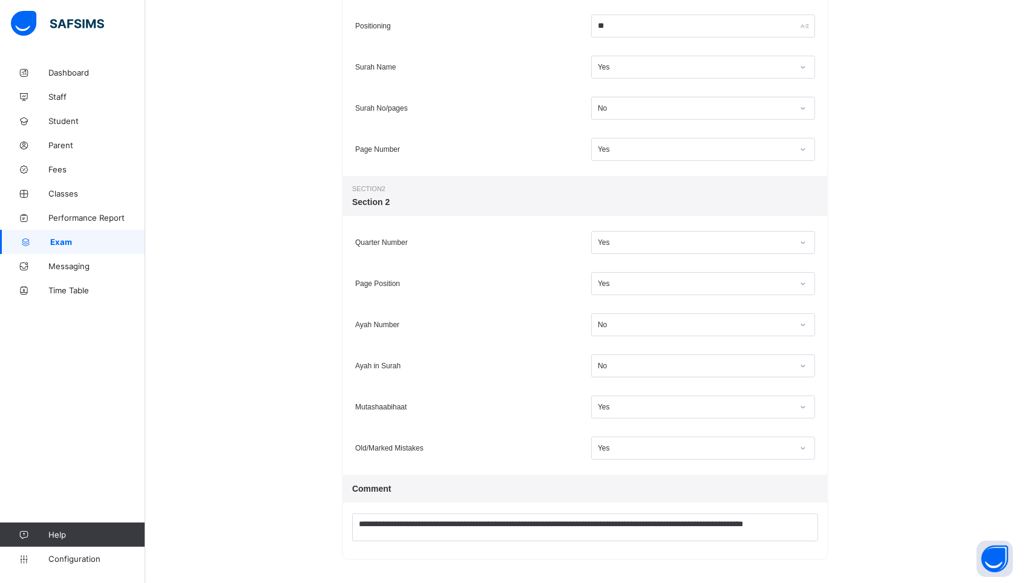
scroll to position [347, 0]
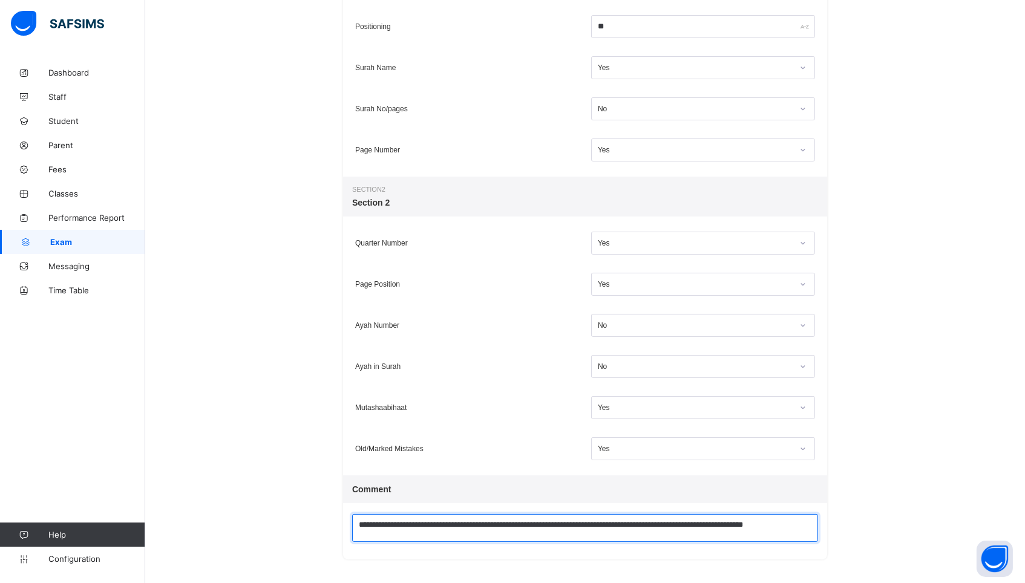
drag, startPoint x: 404, startPoint y: 527, endPoint x: 495, endPoint y: 525, distance: 91.4
click at [495, 525] on textarea "**********" at bounding box center [585, 528] width 466 height 28
paste textarea
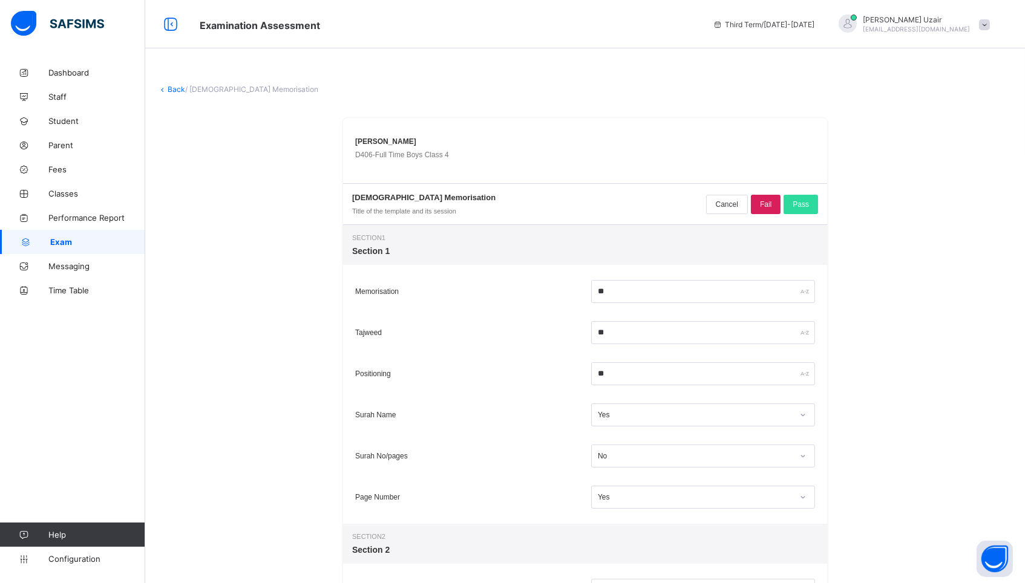
scroll to position [0, 0]
type textarea "**********"
click at [809, 208] on div "Pass" at bounding box center [800, 204] width 34 height 19
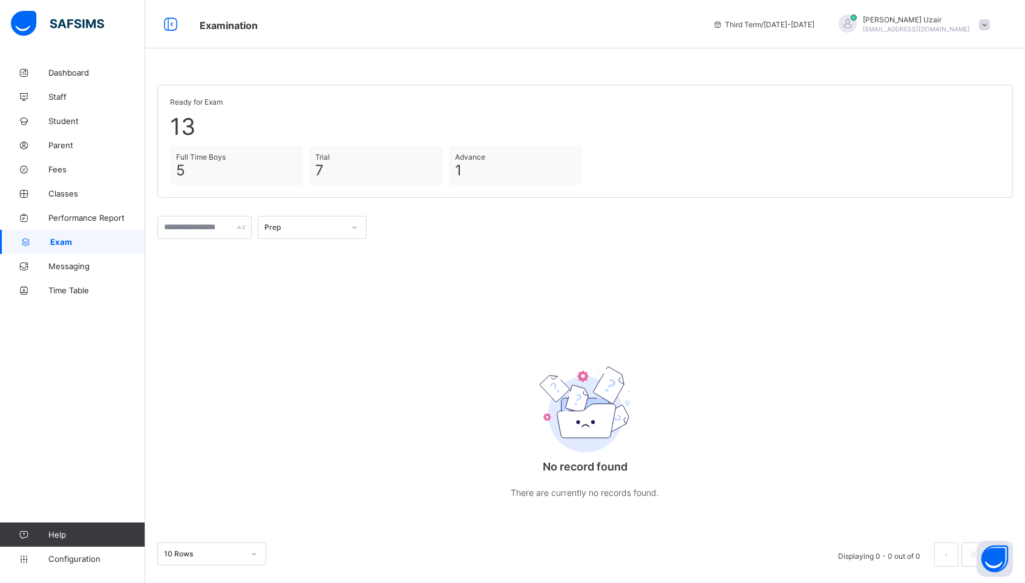
click at [358, 227] on icon at bounding box center [354, 227] width 7 height 12
click at [328, 320] on div "Full Time Girls" at bounding box center [312, 328] width 108 height 19
click at [344, 223] on div "Full Time Girls" at bounding box center [304, 227] width 80 height 9
click at [306, 304] on div "Full Time Boys" at bounding box center [312, 310] width 108 height 19
